Goal: Transaction & Acquisition: Purchase product/service

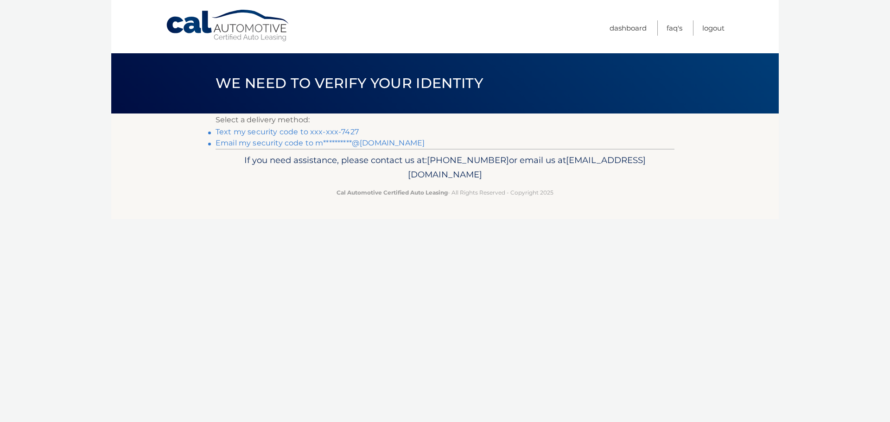
click at [333, 131] on link "Text my security code to xxx-xxx-7427" at bounding box center [286, 131] width 143 height 9
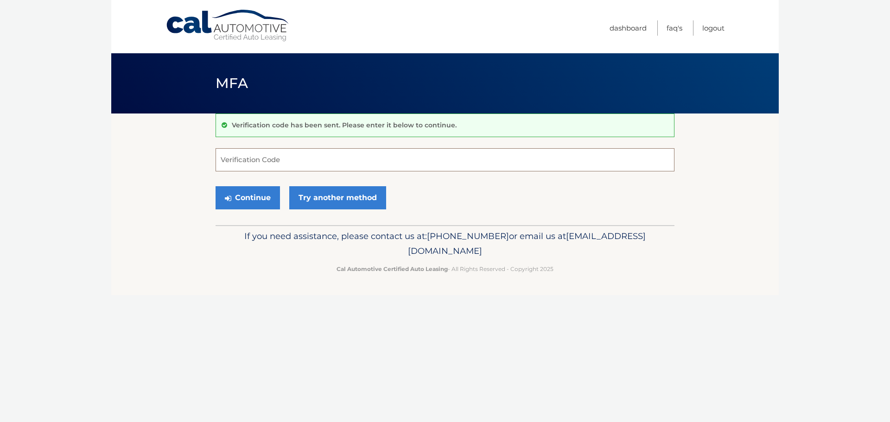
click at [290, 161] on input "Verification Code" at bounding box center [444, 159] width 459 height 23
type input "887254"
click at [262, 203] on button "Continue" at bounding box center [247, 197] width 64 height 23
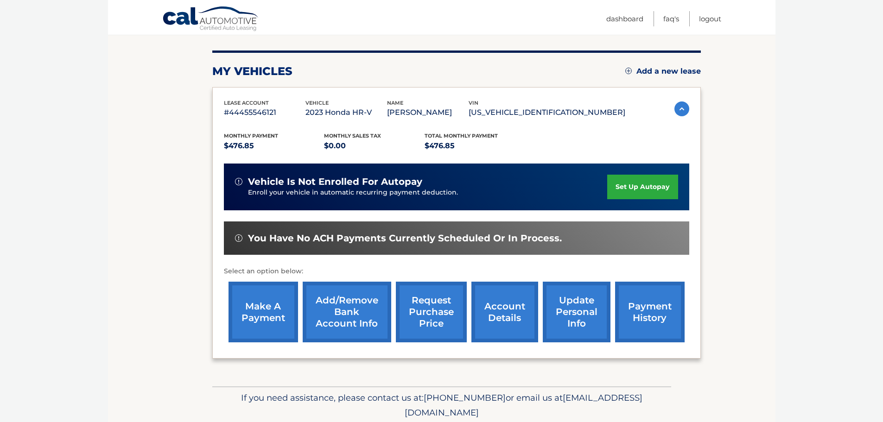
scroll to position [139, 0]
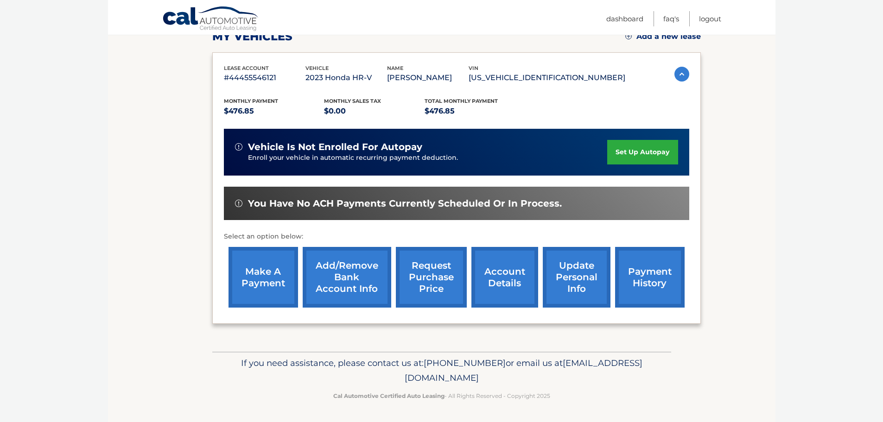
click at [645, 280] on link "payment history" at bounding box center [650, 277] width 70 height 61
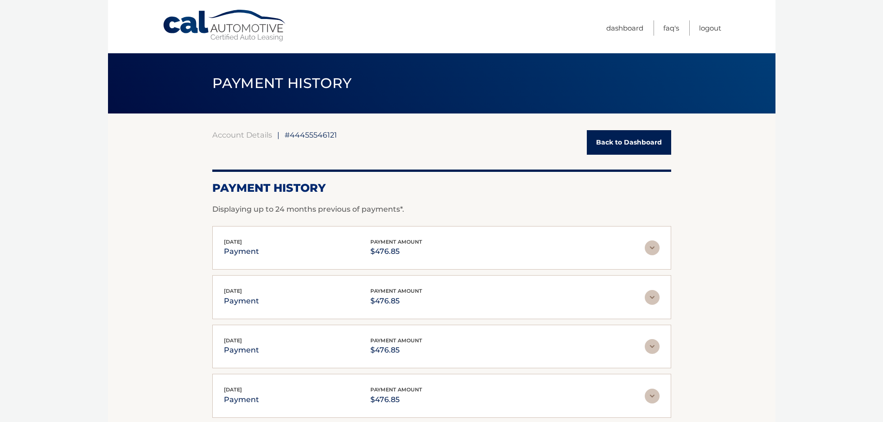
click at [619, 146] on link "Back to Dashboard" at bounding box center [629, 142] width 84 height 25
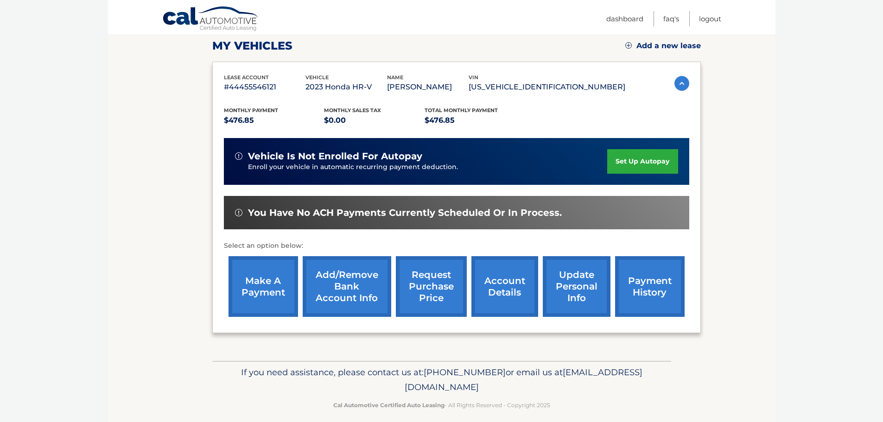
scroll to position [139, 0]
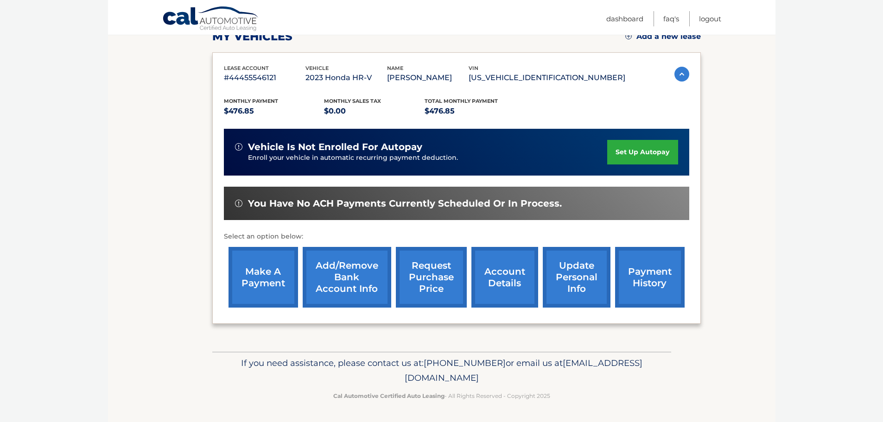
click at [265, 279] on link "make a payment" at bounding box center [263, 277] width 70 height 61
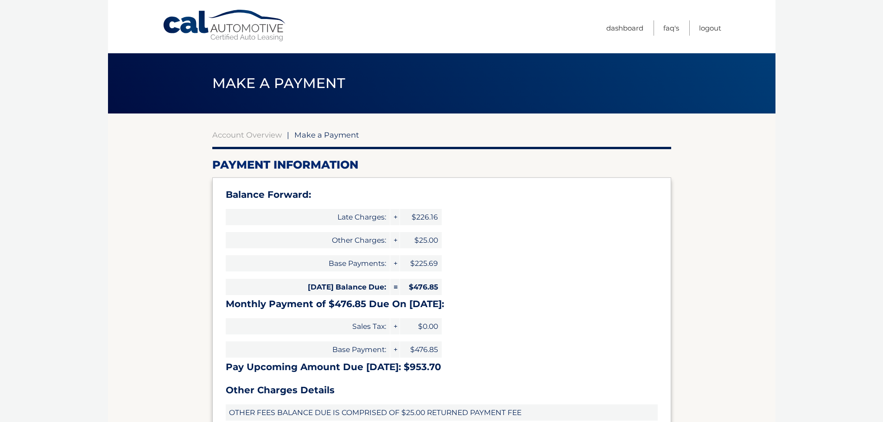
select select "NWU4Mjc5NmUtOGI1NC00ZWU4LWI5NjgtOTI4NWVlZWRmM2Y2"
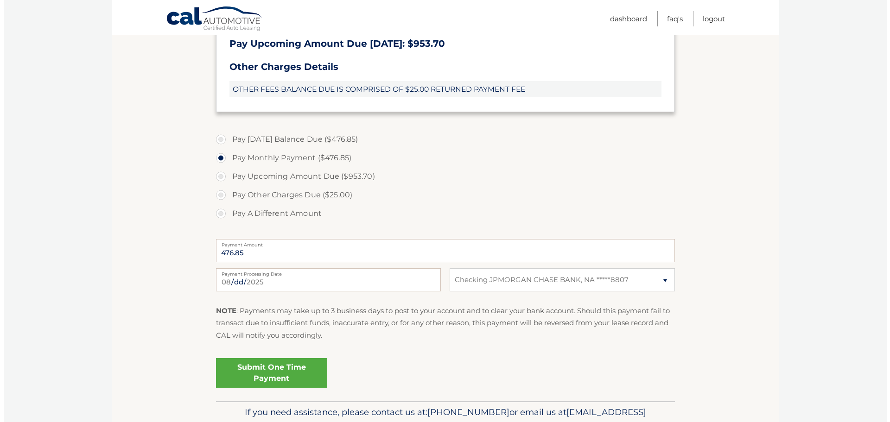
scroll to position [324, 0]
click at [288, 374] on link "Submit One Time Payment" at bounding box center [267, 372] width 111 height 30
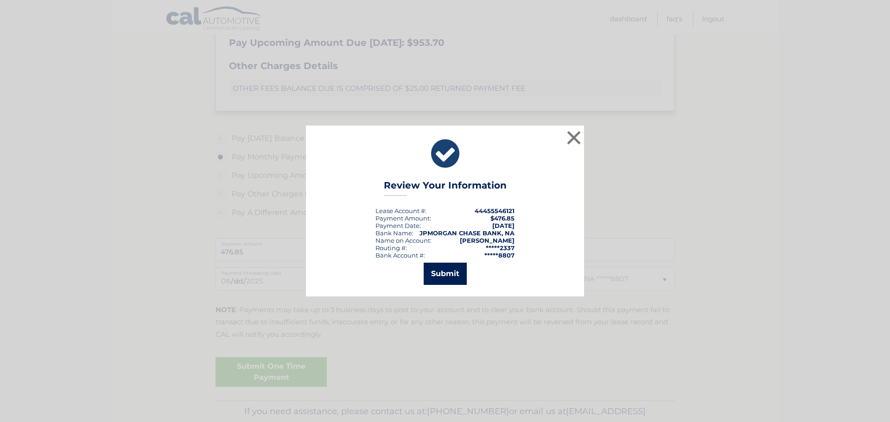
click at [438, 273] on button "Submit" at bounding box center [445, 274] width 43 height 22
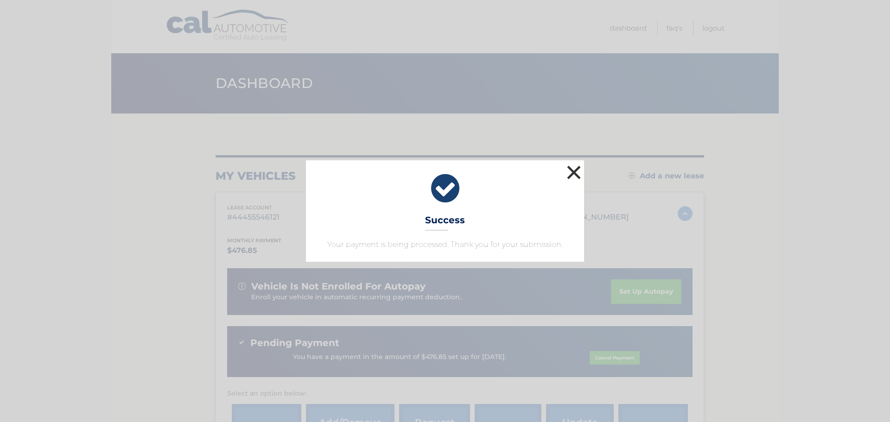
click at [577, 171] on button "×" at bounding box center [573, 172] width 19 height 19
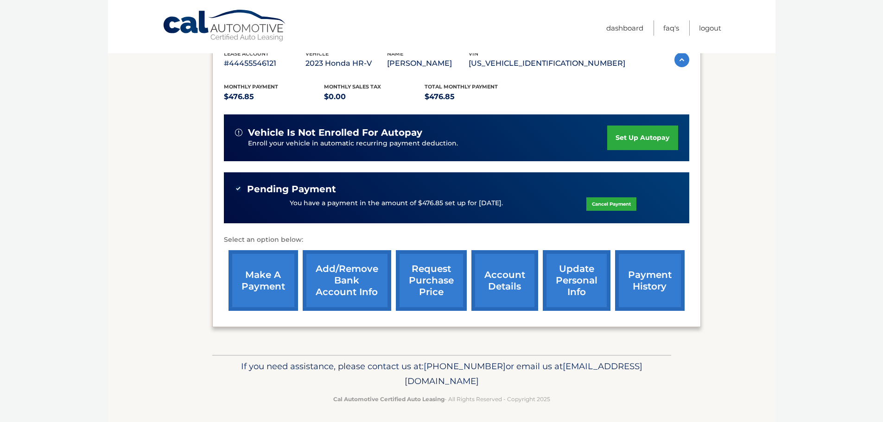
scroll to position [157, 0]
